Goal: Browse casually: Explore the website without a specific task or goal

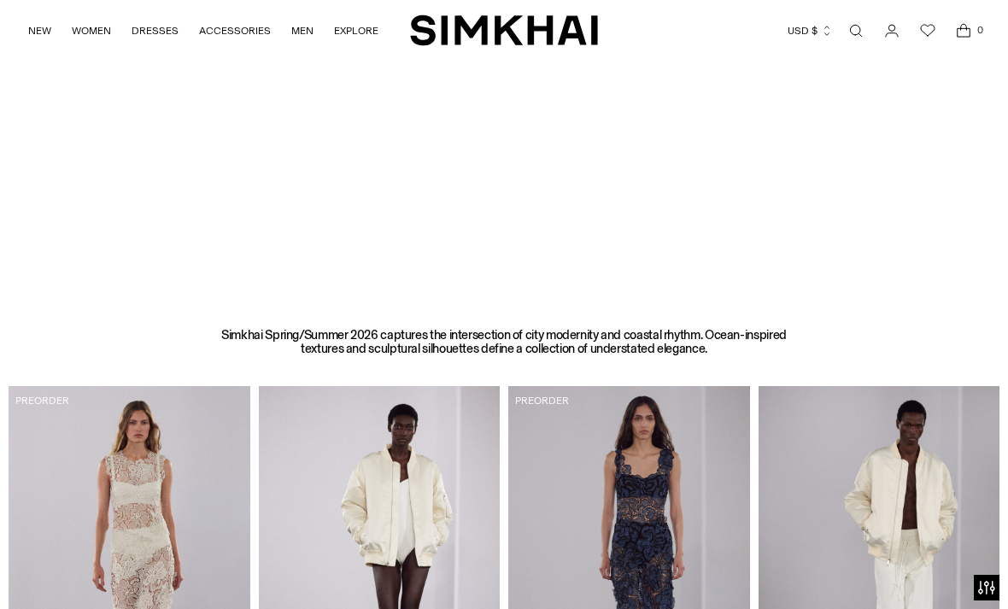
scroll to position [371, 0]
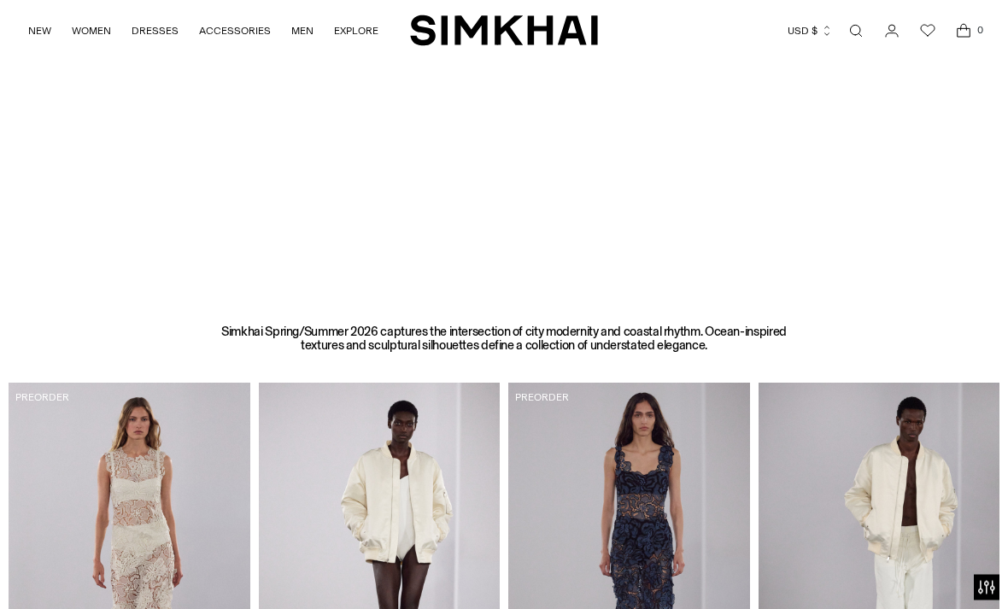
click at [763, 608] on img at bounding box center [879, 564] width 242 height 362
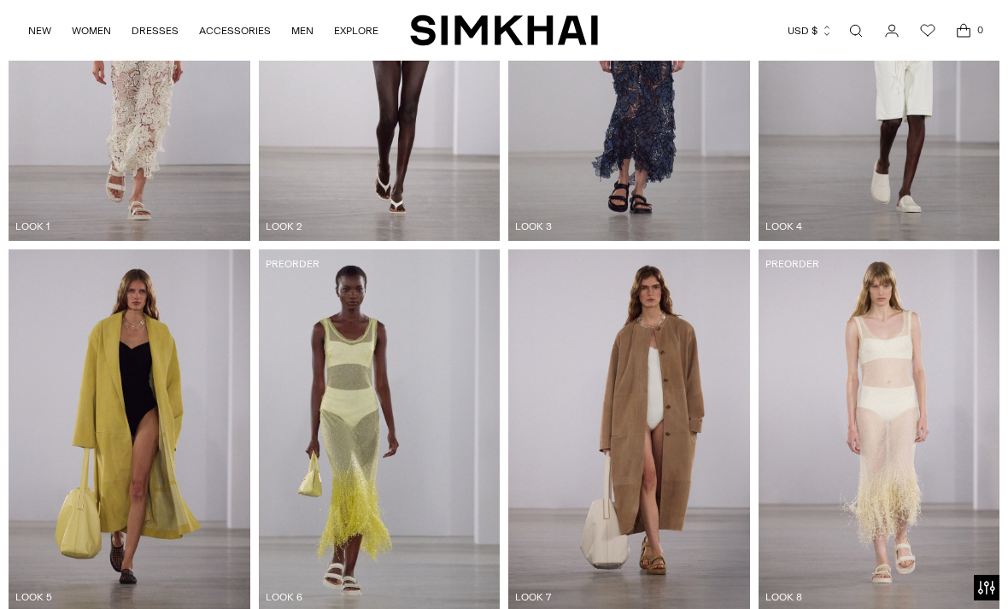
scroll to position [877, 0]
click at [704, 529] on img at bounding box center [629, 429] width 242 height 362
click at [684, 483] on img at bounding box center [629, 429] width 242 height 362
click at [614, 411] on img at bounding box center [629, 429] width 242 height 362
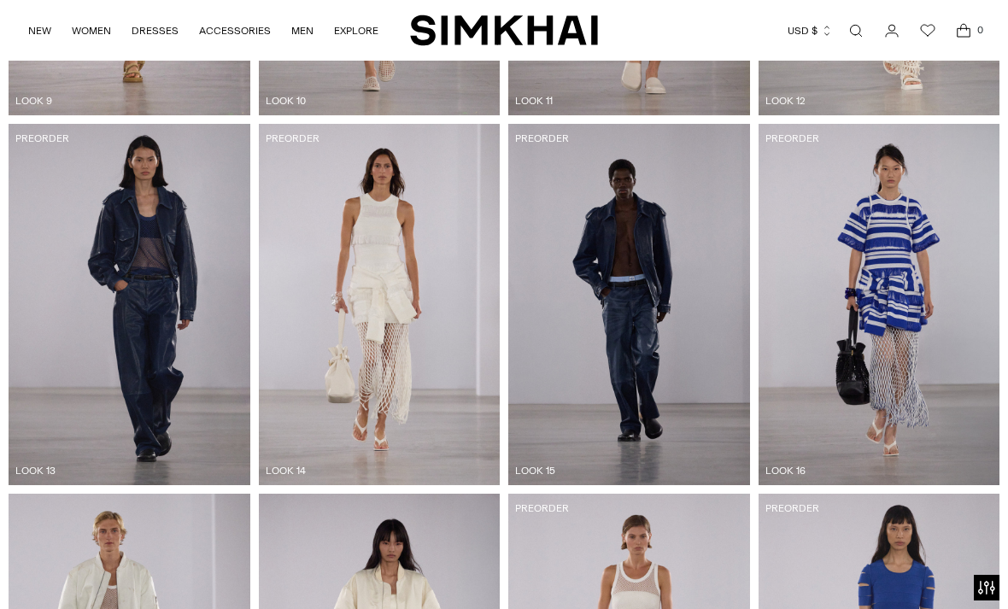
scroll to position [1716, 0]
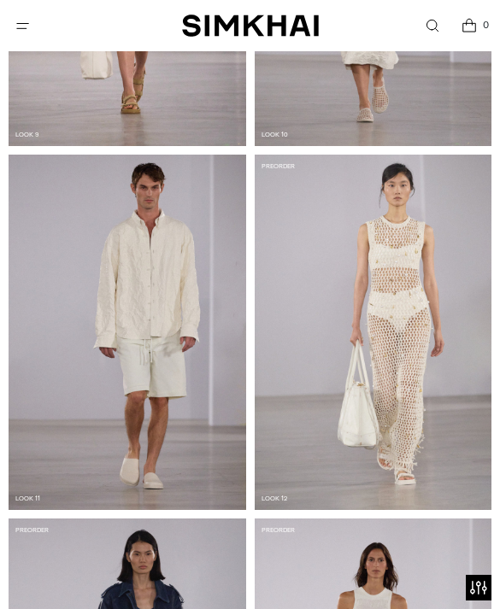
scroll to position [2533, 0]
